Goal: Information Seeking & Learning: Learn about a topic

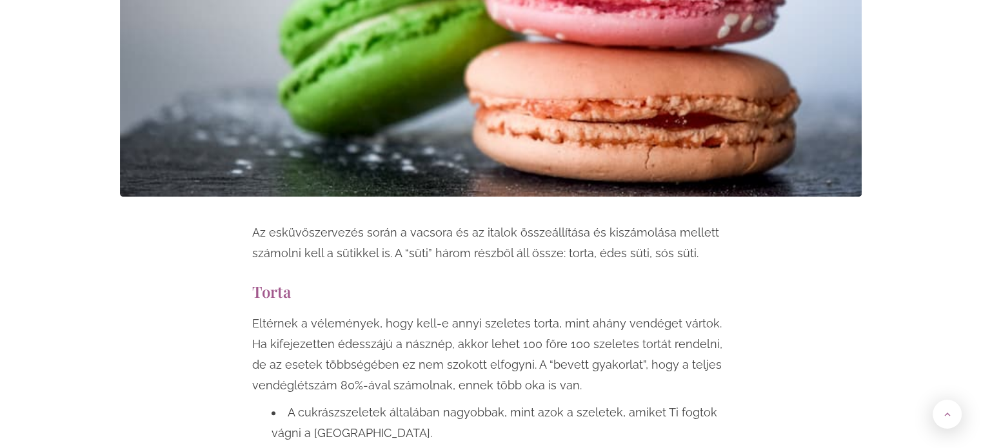
scroll to position [839, 0]
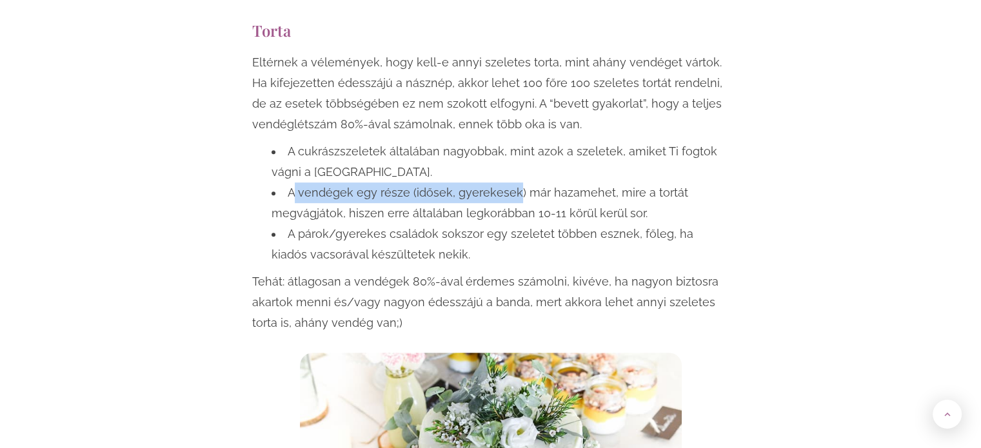
drag, startPoint x: 293, startPoint y: 195, endPoint x: 575, endPoint y: 203, distance: 282.0
click at [537, 199] on li "A vendégek egy része (idősek, gyerekesek) már hazamehet, mire a tortát megvágjá…" at bounding box center [501, 203] width 458 height 41
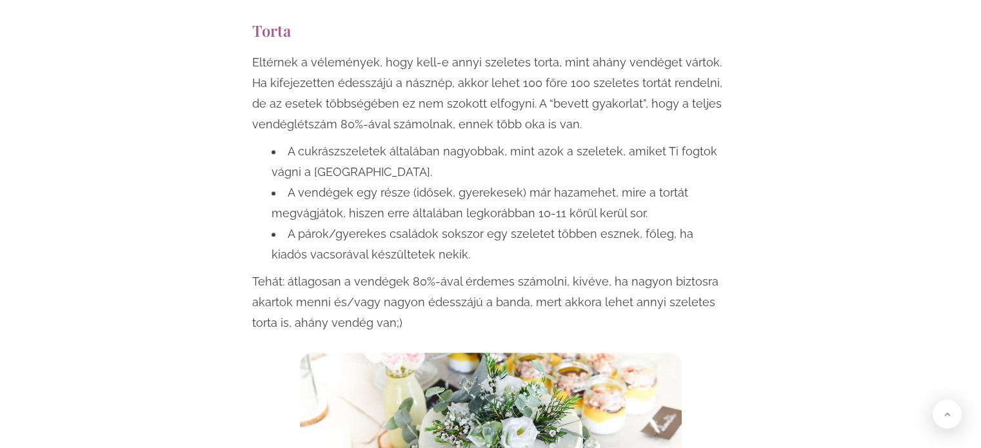
drag, startPoint x: 599, startPoint y: 205, endPoint x: 613, endPoint y: 194, distance: 17.9
click at [599, 202] on li "A vendégek egy része (idősek, gyerekesek) már hazamehet, mire a tortát megvágjá…" at bounding box center [501, 203] width 458 height 41
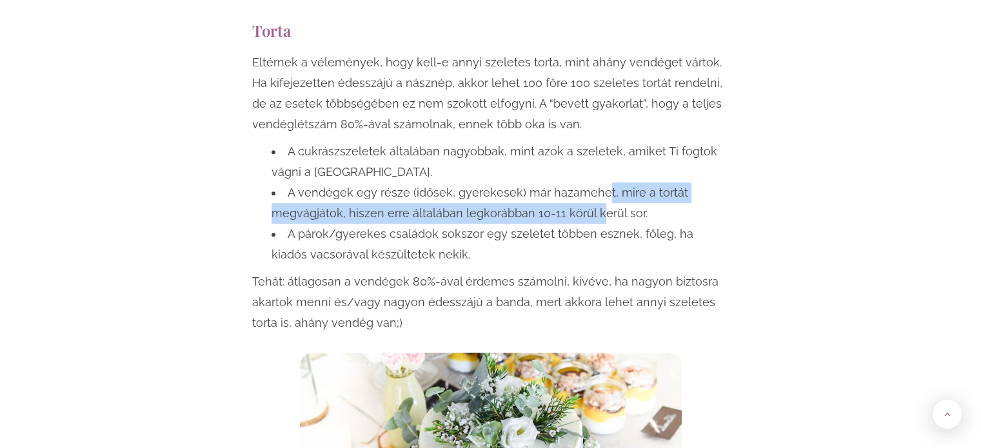
click at [639, 198] on li "A vendégek egy része (idősek, gyerekesek) már hazamehet, mire a tortát megvágjá…" at bounding box center [501, 203] width 458 height 41
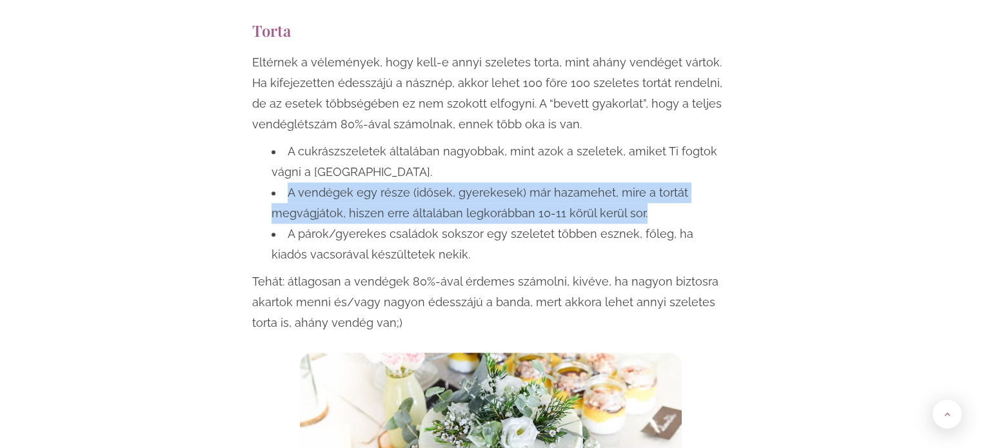
drag, startPoint x: 472, startPoint y: 216, endPoint x: 281, endPoint y: 183, distance: 194.5
click at [281, 183] on li "A vendégek egy része (idősek, gyerekesek) már hazamehet, mire a tortát megvágjá…" at bounding box center [501, 203] width 458 height 41
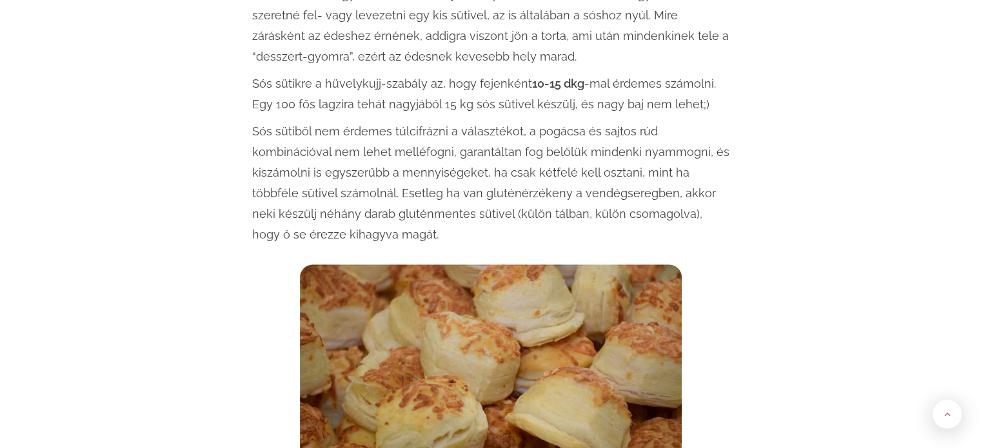
scroll to position [1484, 0]
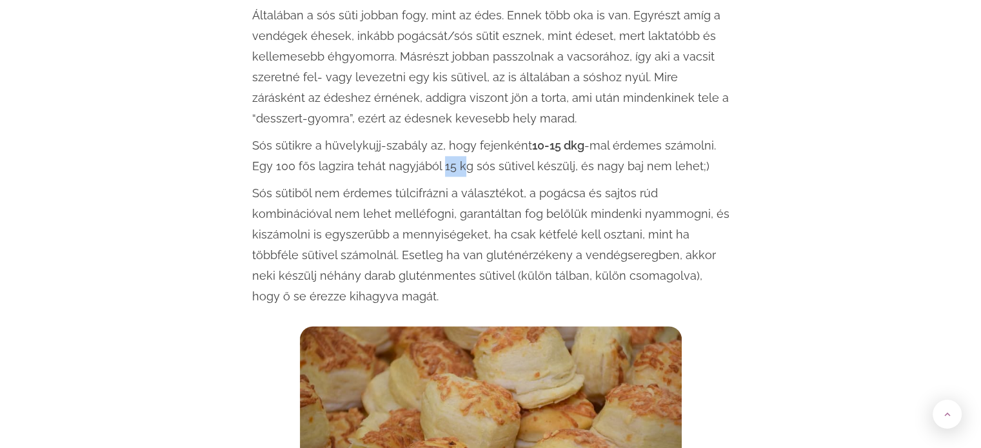
drag, startPoint x: 441, startPoint y: 174, endPoint x: 464, endPoint y: 162, distance: 25.4
click at [464, 162] on p "Sós sütikre a hüvelykujj-szabály az, hogy fejenként 10-15 dkg -mal érdemes szám…" at bounding box center [490, 155] width 477 height 41
click at [544, 155] on p "Sós sütikre a hüvelykujj-szabály az, hogy fejenként 10-15 dkg -mal érdemes szám…" at bounding box center [490, 155] width 477 height 41
drag, startPoint x: 515, startPoint y: 138, endPoint x: 583, endPoint y: 139, distance: 68.4
click at [583, 139] on p "Sós sütikre a hüvelykujj-szabály az, hogy fejenként 10-15 dkg -mal érdemes szám…" at bounding box center [490, 155] width 477 height 41
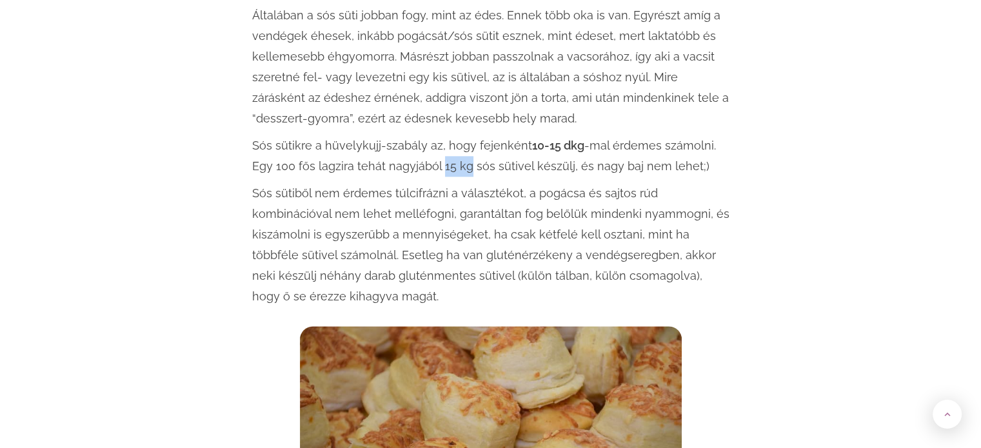
drag, startPoint x: 442, startPoint y: 167, endPoint x: 464, endPoint y: 169, distance: 22.7
click at [464, 169] on p "Sós sütikre a hüvelykujj-szabály az, hogy fejenként 10-15 dkg -mal érdemes szám…" at bounding box center [490, 155] width 477 height 41
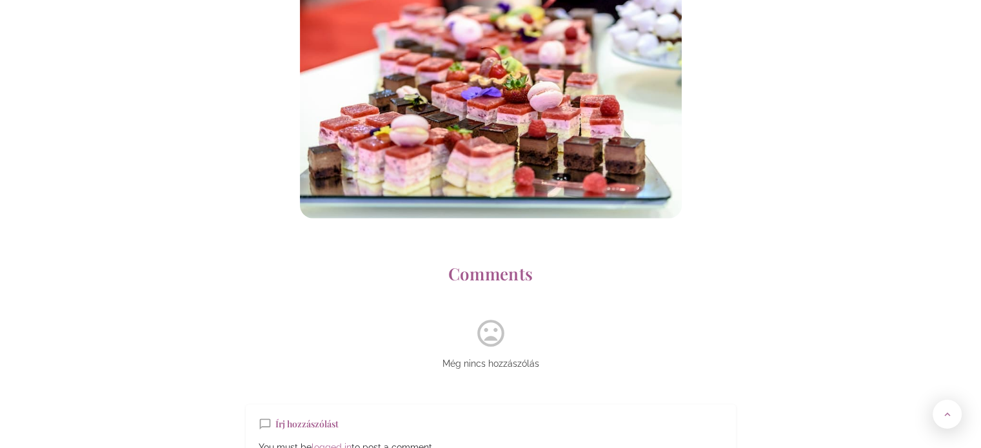
scroll to position [3225, 0]
